Goal: Task Accomplishment & Management: Complete application form

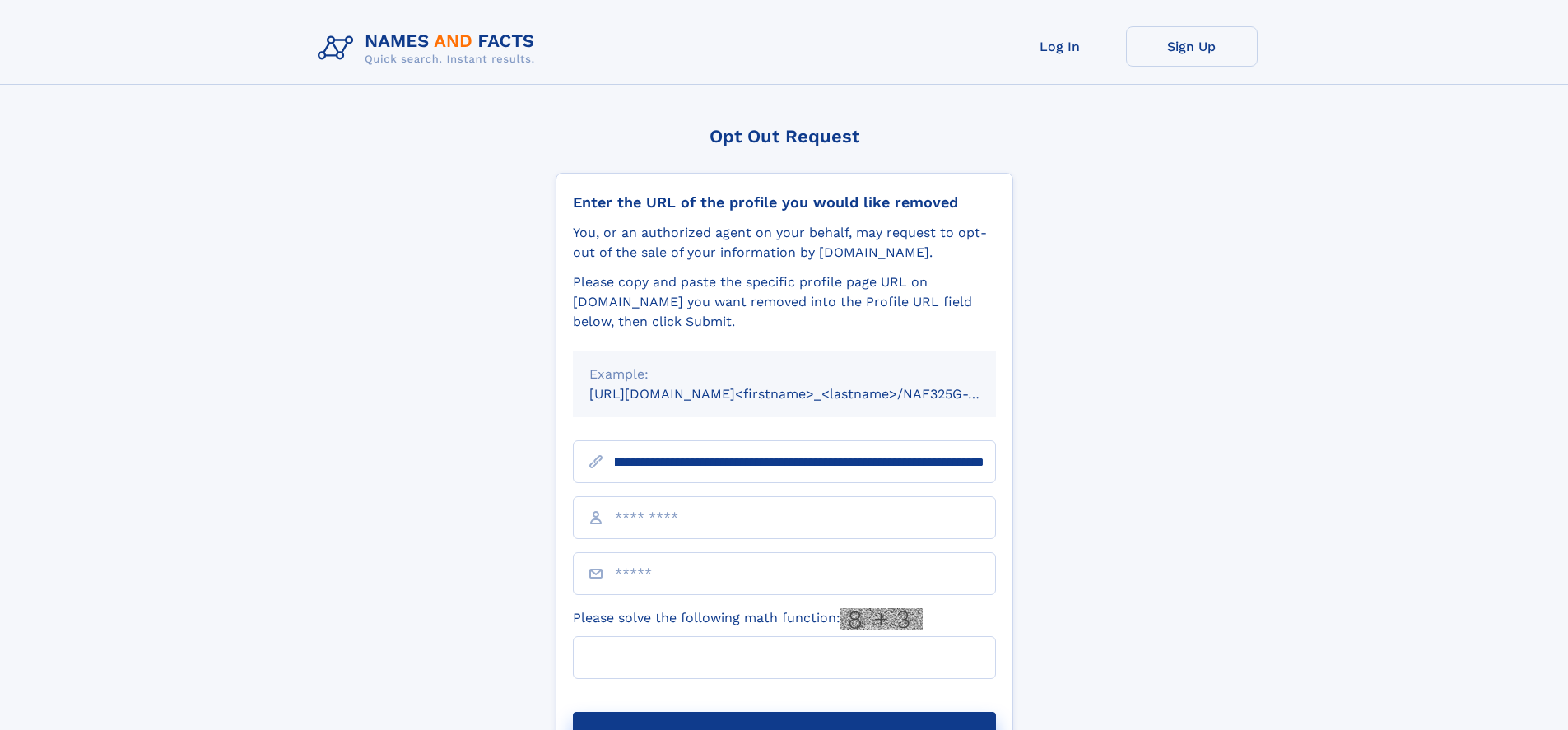
scroll to position [0, 190]
type input "**********"
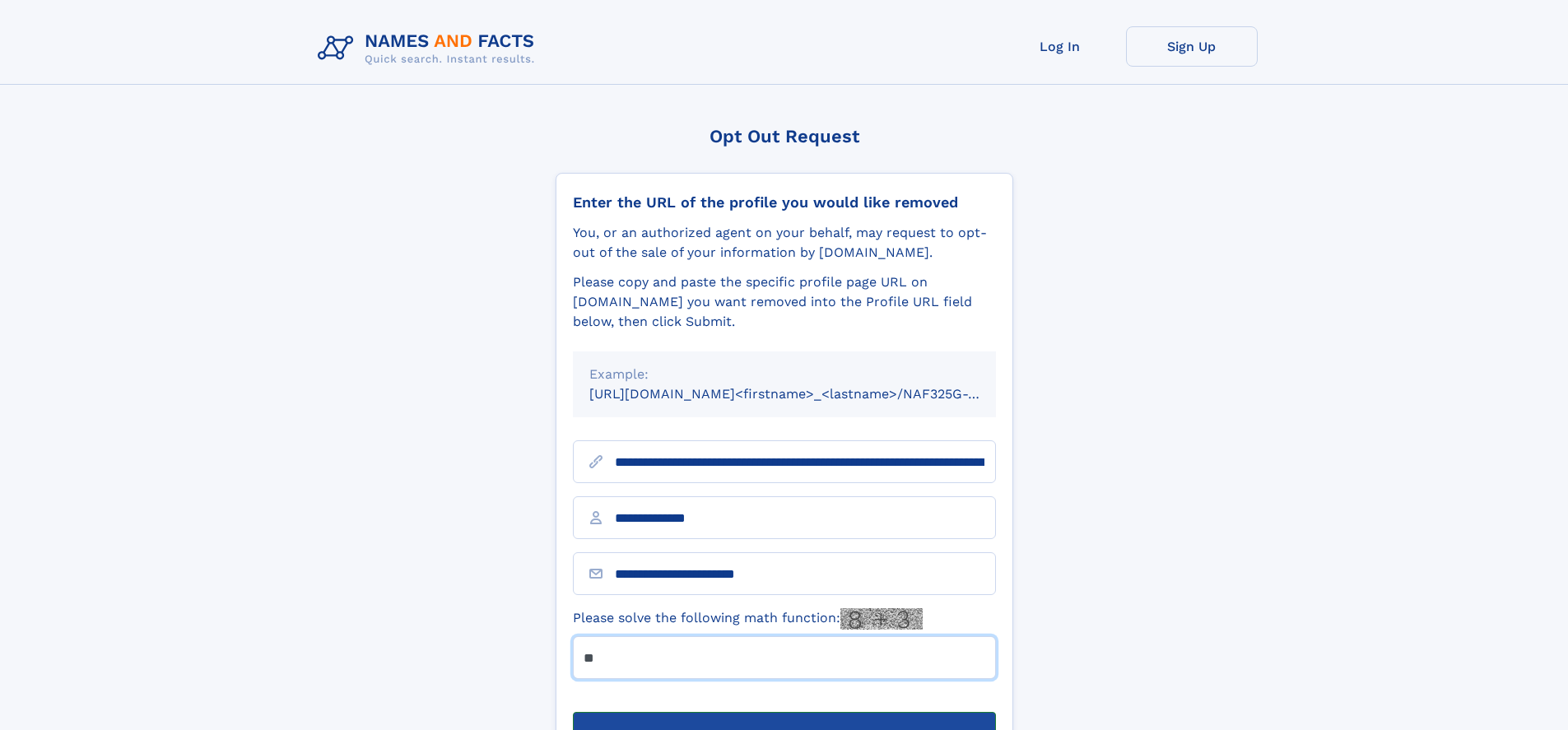
type input "**"
click at [783, 711] on button "Submit Opt Out Request" at bounding box center [784, 738] width 423 height 52
